Goal: Transaction & Acquisition: Purchase product/service

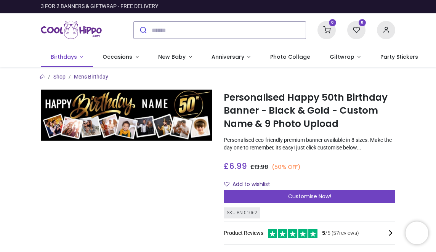
click at [60, 56] on span "Birthdays" at bounding box center [64, 57] width 26 height 8
click at [113, 57] on span "Occasions" at bounding box center [118, 57] width 30 height 8
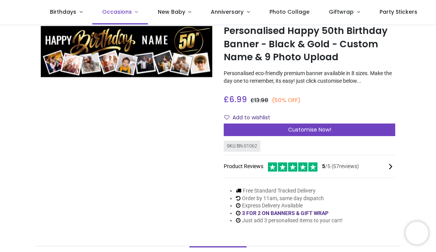
scroll to position [26, 0]
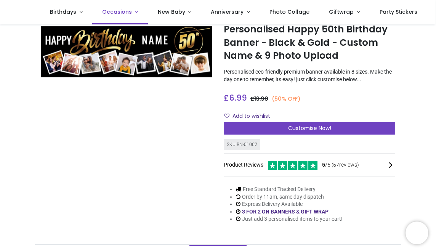
click at [127, 11] on span "Occasions" at bounding box center [117, 12] width 30 height 8
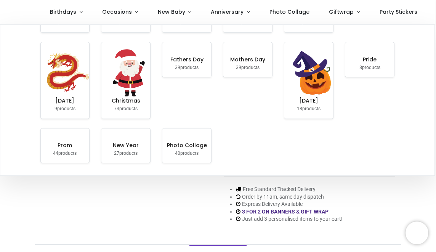
scroll to position [203, 0]
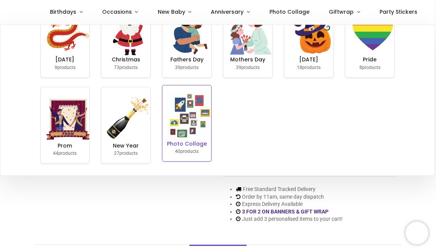
click at [187, 145] on h6 "Photo Collage" at bounding box center [187, 144] width 43 height 8
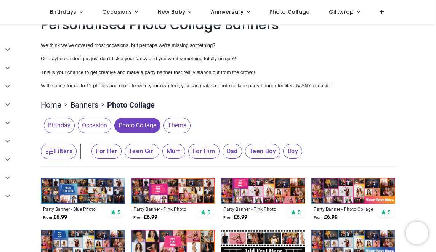
scroll to position [21, 0]
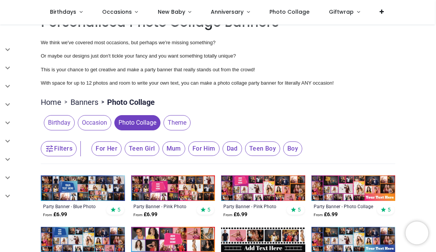
click at [57, 124] on span "Birthday" at bounding box center [59, 122] width 31 height 15
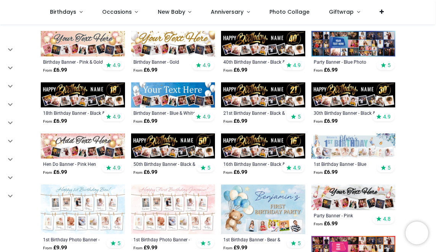
scroll to position [164, 0]
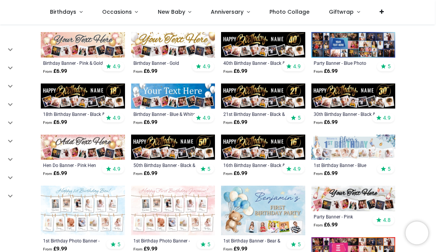
click at [355, 51] on img at bounding box center [354, 44] width 84 height 25
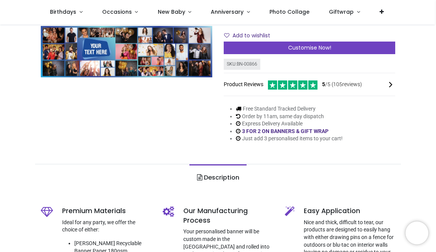
scroll to position [95, 0]
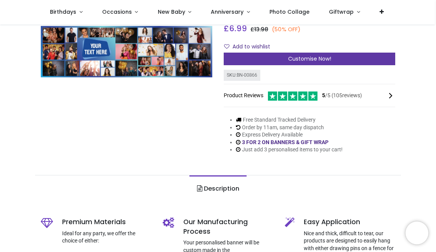
click at [294, 60] on span "Customise Now!" at bounding box center [309, 59] width 43 height 8
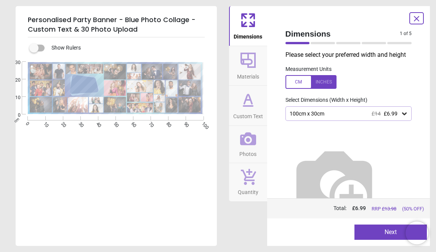
click at [404, 113] on icon at bounding box center [405, 114] width 8 height 8
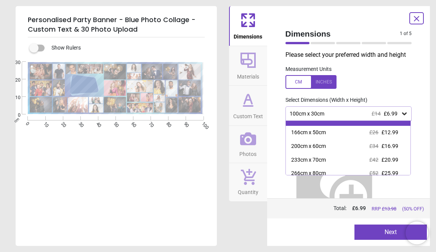
scroll to position [23, 0]
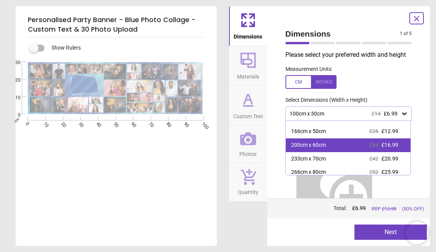
click at [342, 146] on div "200cm x 60cm £34 £16.99" at bounding box center [348, 145] width 125 height 14
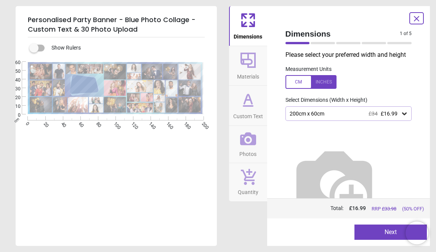
click at [403, 114] on icon at bounding box center [404, 114] width 5 height 3
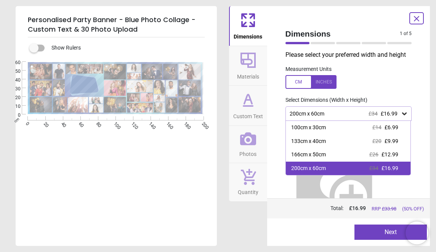
click at [336, 169] on div "200cm x 60cm £34 £16.99" at bounding box center [348, 169] width 125 height 14
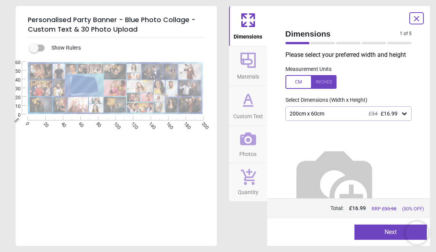
click at [372, 233] on button "Next" at bounding box center [391, 232] width 72 height 15
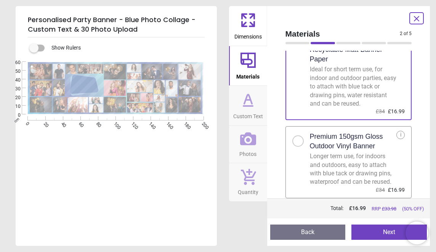
scroll to position [42, 0]
click at [383, 232] on button "Next" at bounding box center [390, 232] width 76 height 15
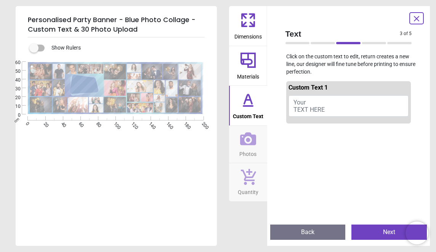
click at [320, 106] on span "Your TEXT HERE" at bounding box center [309, 106] width 31 height 14
